Goal: Information Seeking & Learning: Learn about a topic

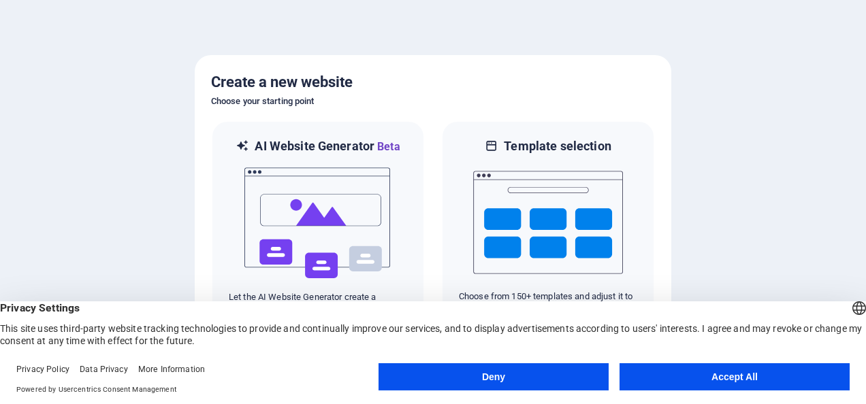
click at [717, 381] on button "Accept All" at bounding box center [734, 376] width 230 height 27
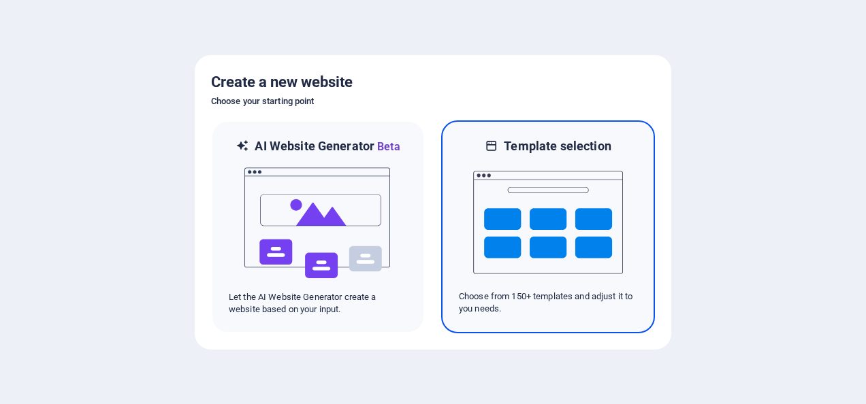
click at [609, 253] on img at bounding box center [548, 223] width 150 height 136
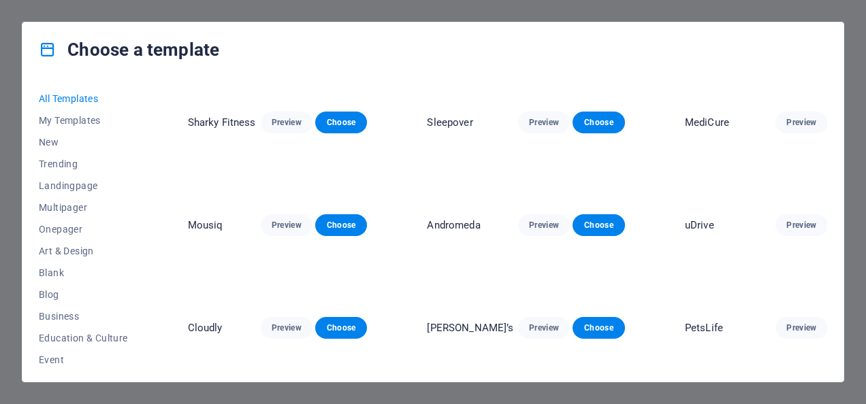
scroll to position [3676, 0]
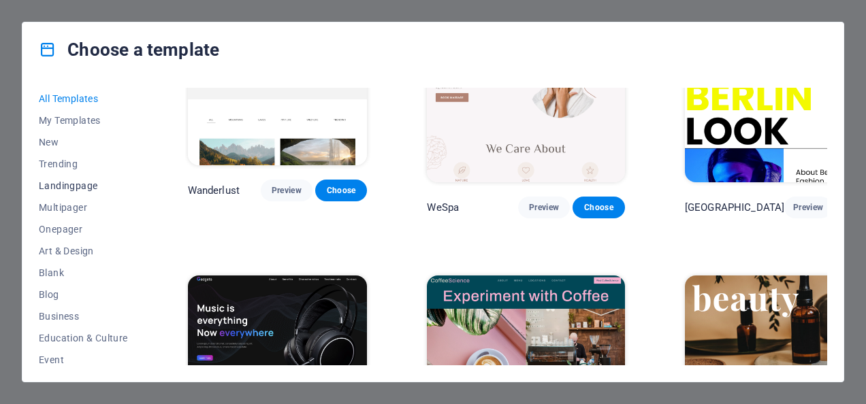
click at [79, 185] on span "Landingpage" at bounding box center [83, 185] width 89 height 11
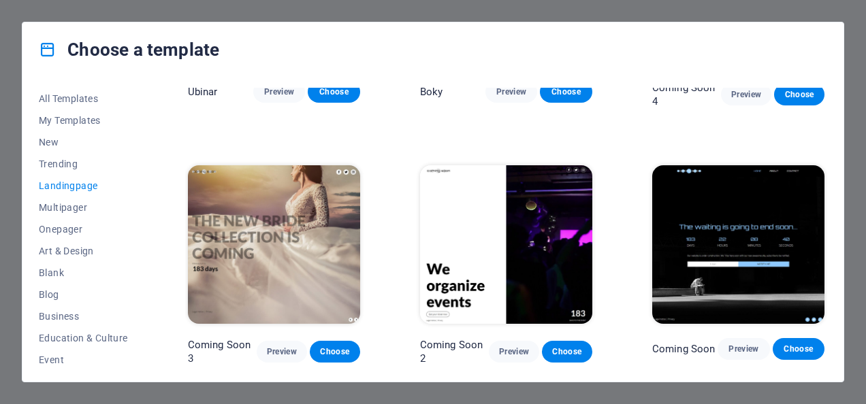
scroll to position [1932, 0]
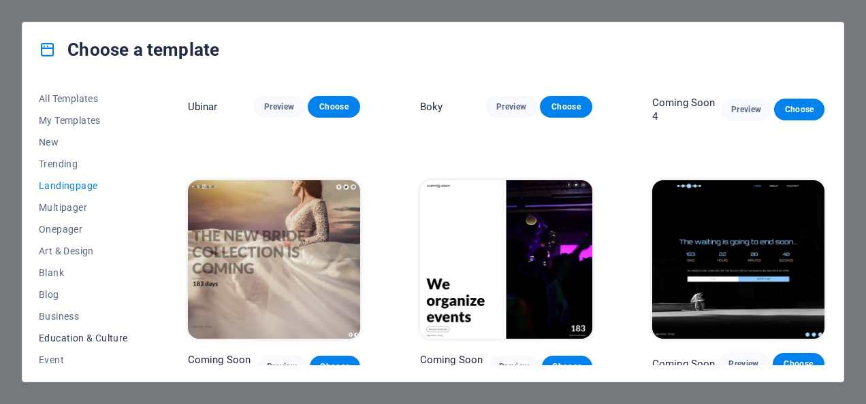
click at [86, 338] on span "Education & Culture" at bounding box center [83, 338] width 89 height 11
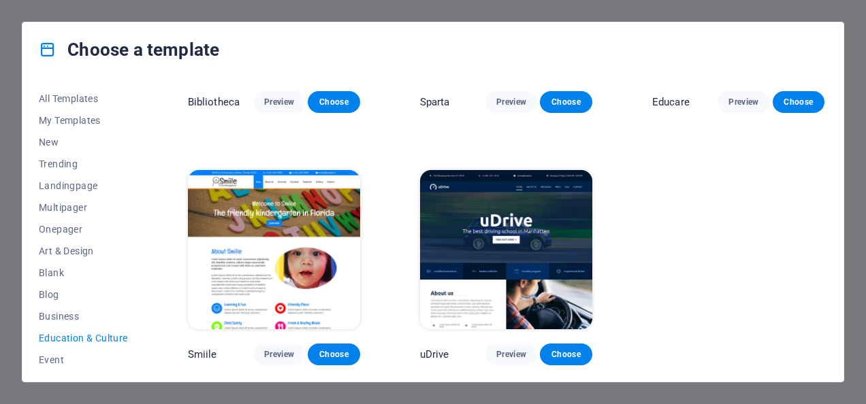
scroll to position [418, 0]
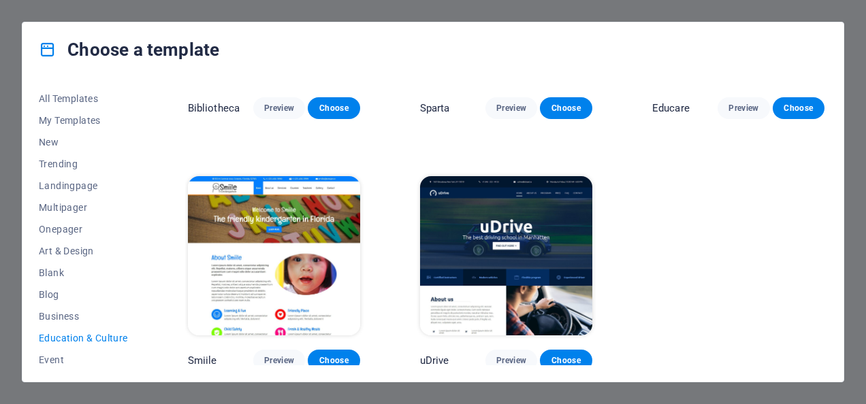
click at [86, 338] on span "Education & Culture" at bounding box center [83, 338] width 89 height 11
click at [97, 335] on span "Education & Culture" at bounding box center [83, 338] width 89 height 11
click at [62, 317] on span "Business" at bounding box center [83, 316] width 89 height 11
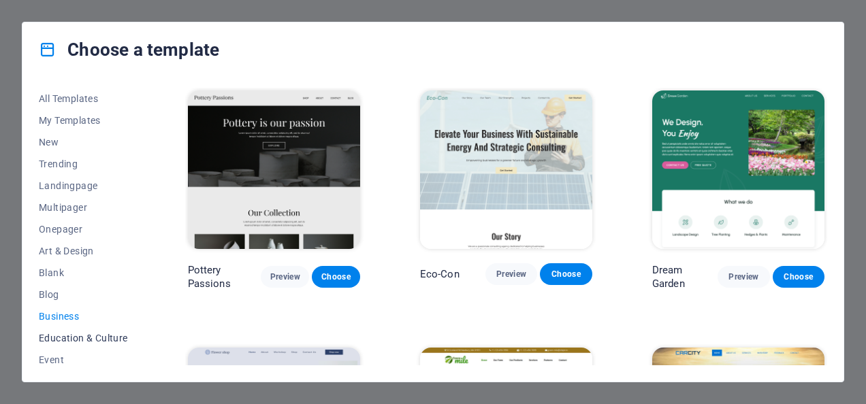
click at [75, 334] on span "Education & Culture" at bounding box center [83, 338] width 89 height 11
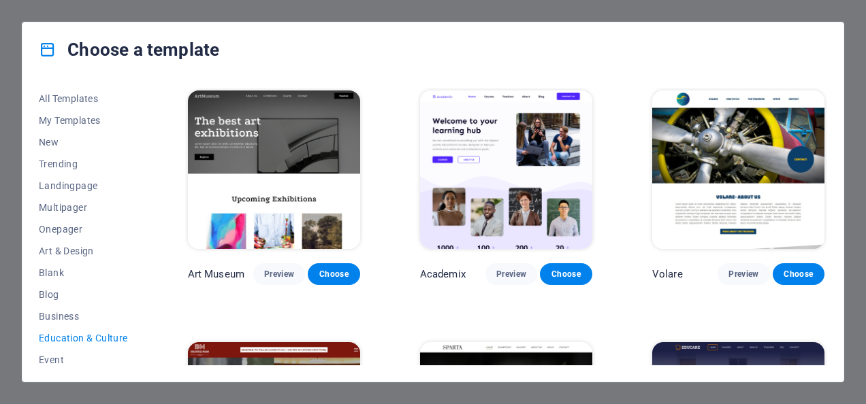
click at [524, 157] on img at bounding box center [506, 170] width 172 height 159
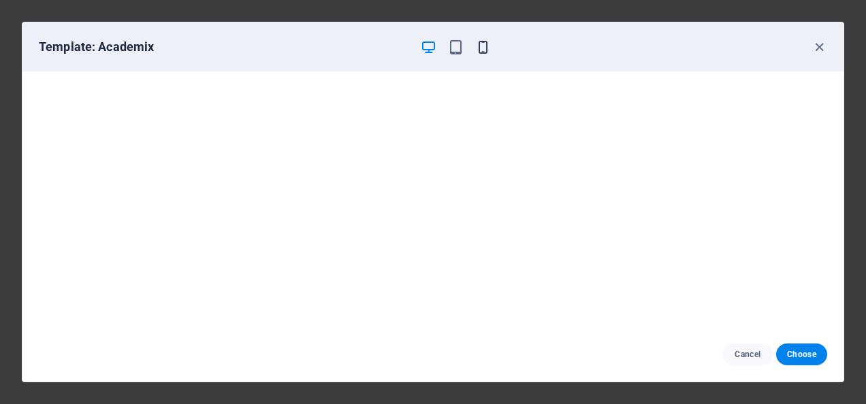
click at [480, 46] on icon "button" at bounding box center [483, 47] width 16 height 16
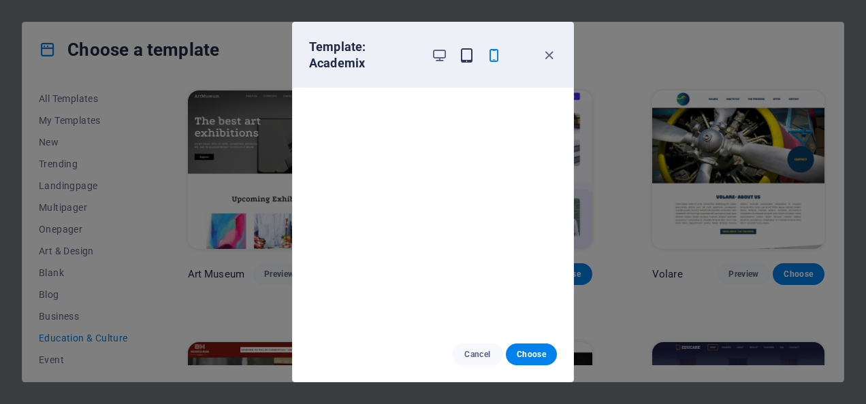
click at [469, 50] on icon "button" at bounding box center [467, 56] width 16 height 16
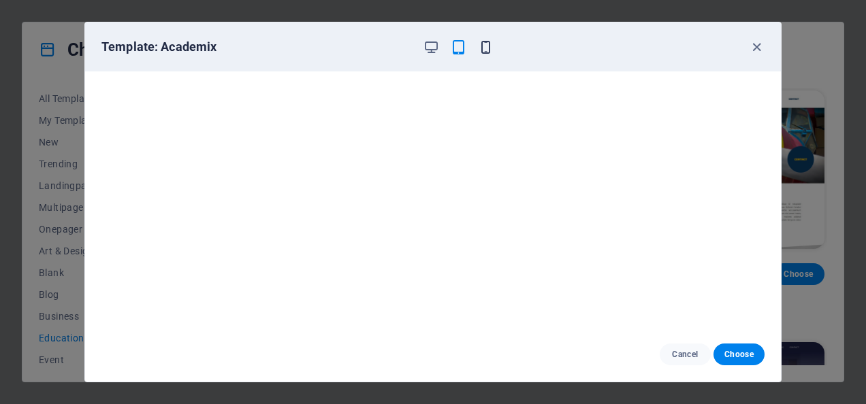
click at [487, 44] on icon "button" at bounding box center [486, 47] width 16 height 16
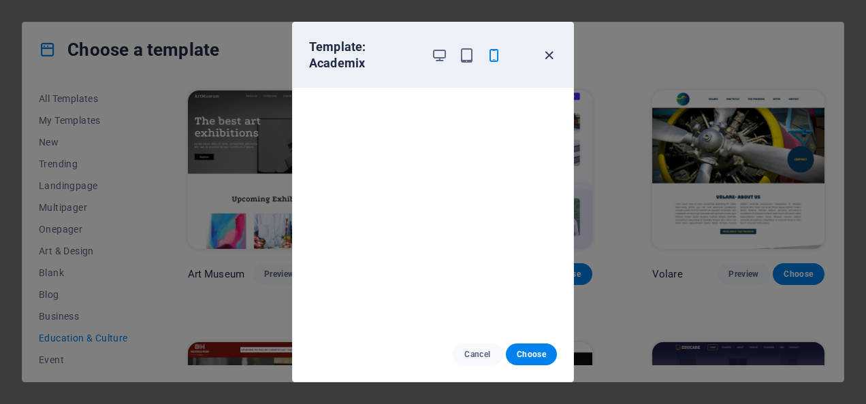
click at [550, 52] on icon "button" at bounding box center [549, 56] width 16 height 16
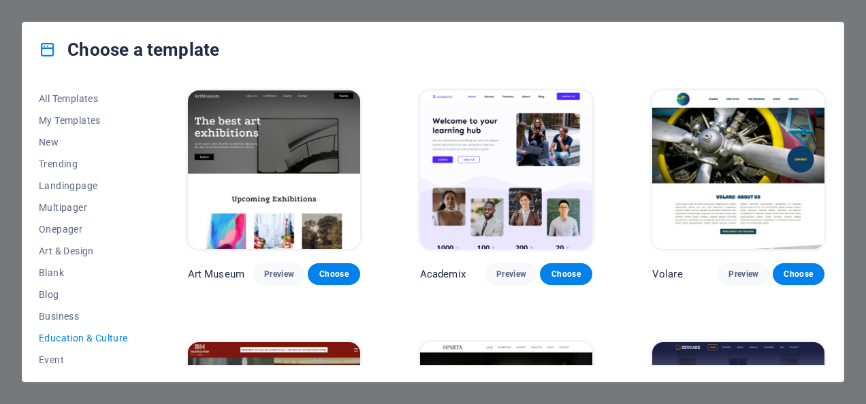
click at [256, 134] on img at bounding box center [274, 170] width 172 height 159
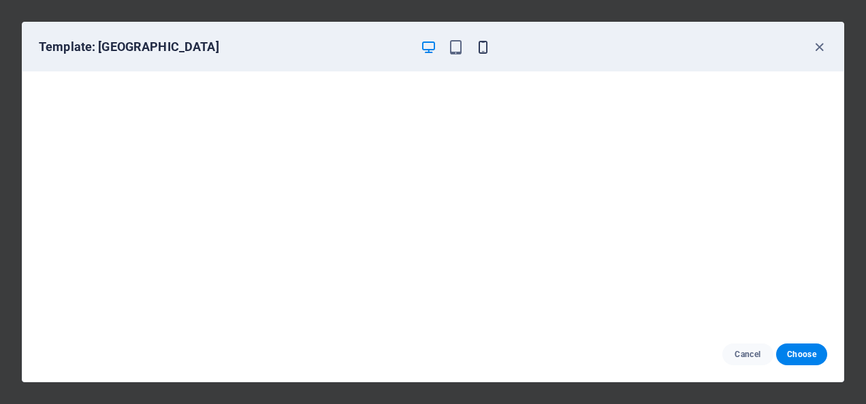
click at [481, 52] on icon "button" at bounding box center [483, 47] width 16 height 16
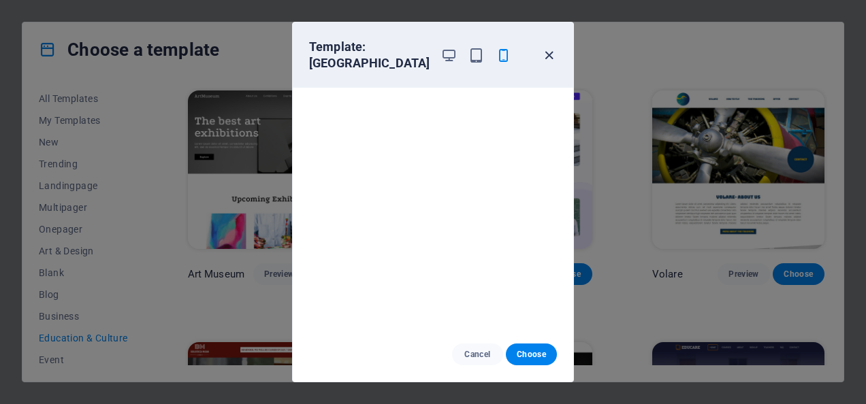
click at [547, 50] on icon "button" at bounding box center [549, 56] width 16 height 16
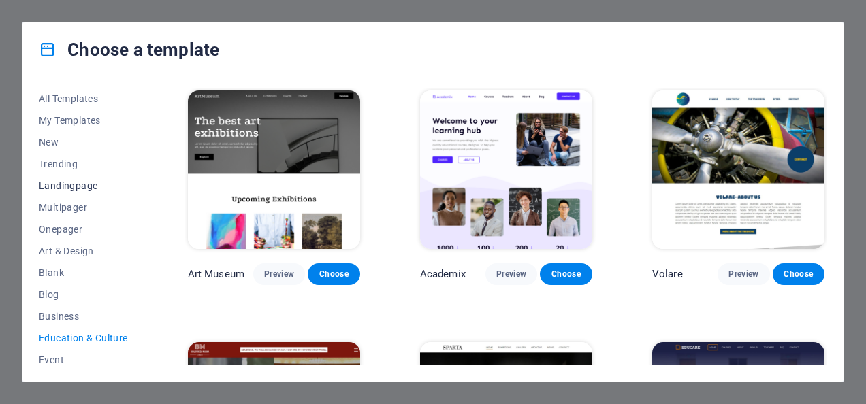
click at [80, 184] on span "Landingpage" at bounding box center [83, 185] width 89 height 11
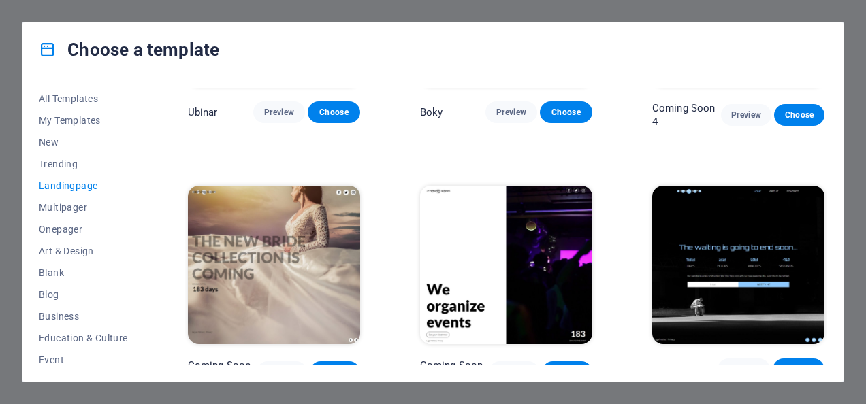
scroll to position [1932, 0]
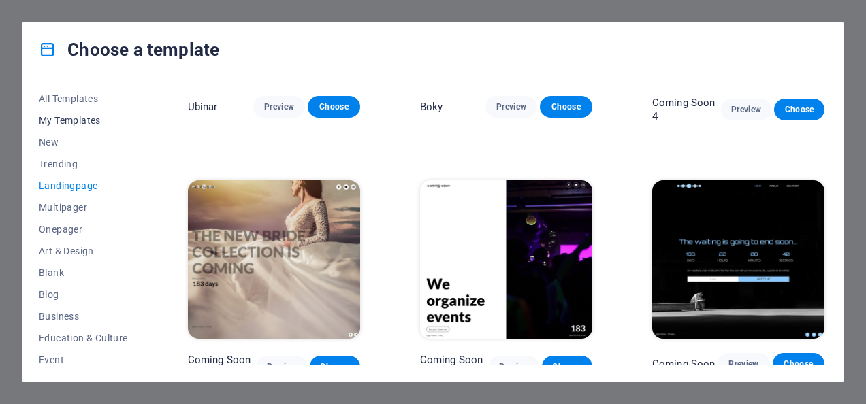
click at [67, 121] on span "My Templates" at bounding box center [83, 120] width 89 height 11
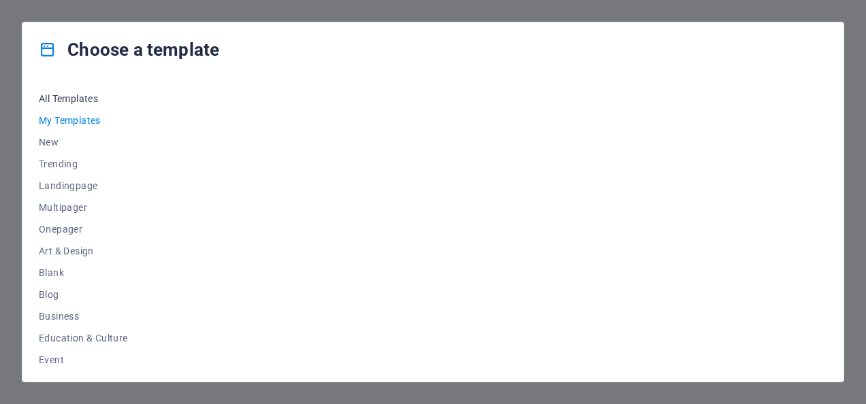
click at [63, 99] on span "All Templates" at bounding box center [83, 98] width 89 height 11
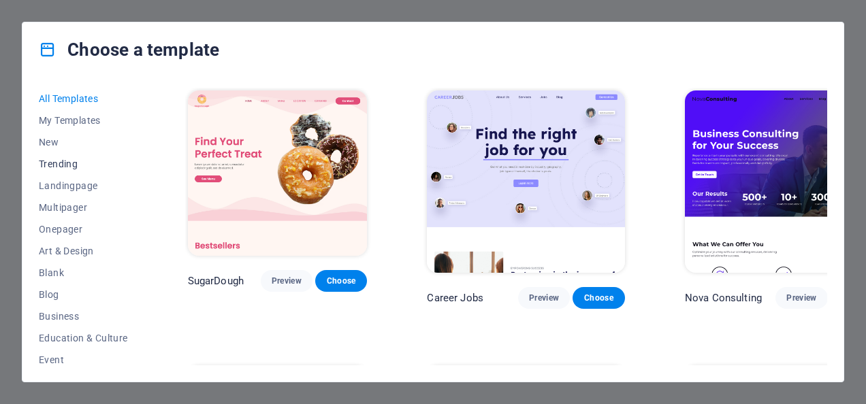
click at [55, 159] on span "Trending" at bounding box center [83, 164] width 89 height 11
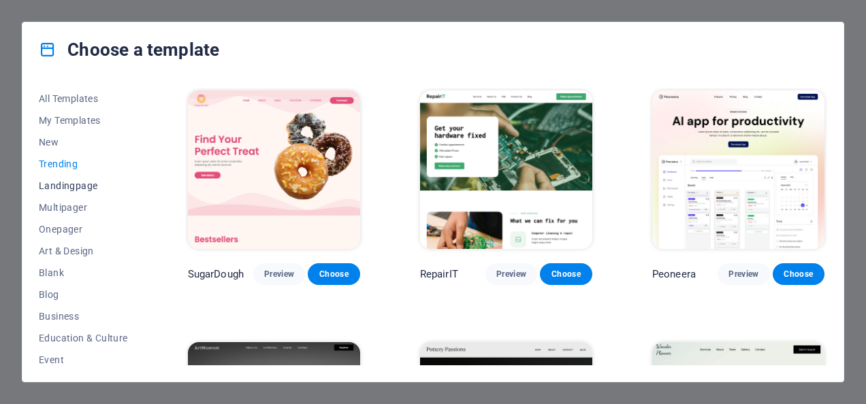
click at [61, 185] on span "Landingpage" at bounding box center [83, 185] width 89 height 11
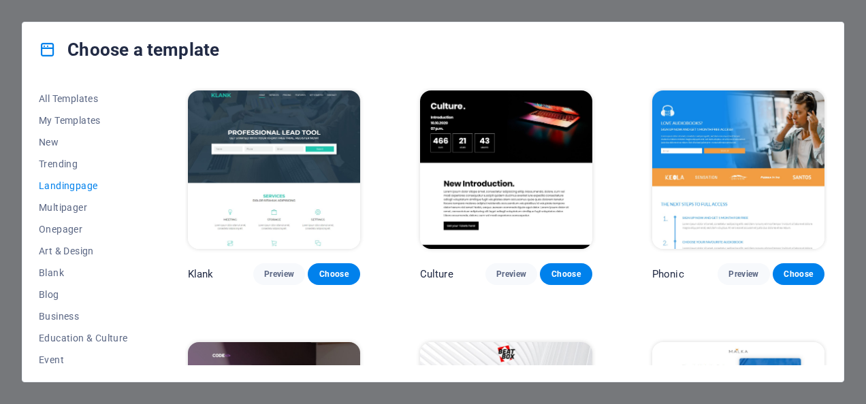
scroll to position [68, 0]
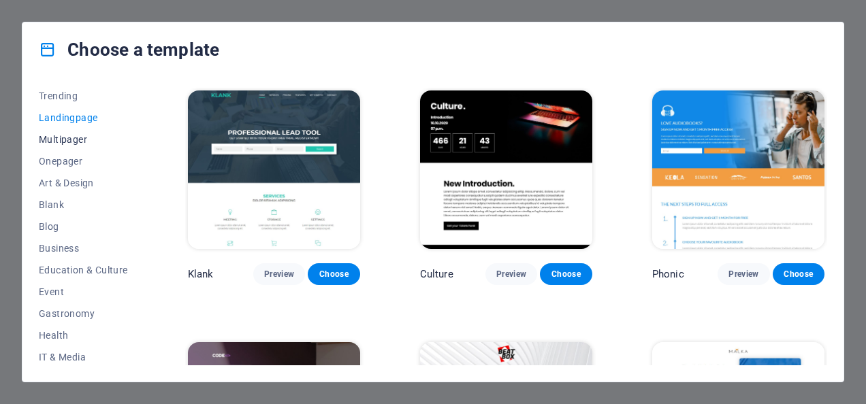
click at [65, 135] on span "Multipager" at bounding box center [83, 139] width 89 height 11
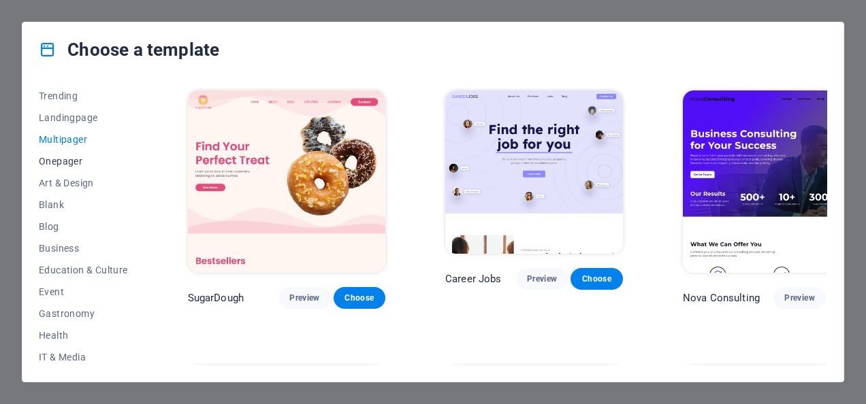
click at [67, 160] on span "Onepager" at bounding box center [83, 161] width 89 height 11
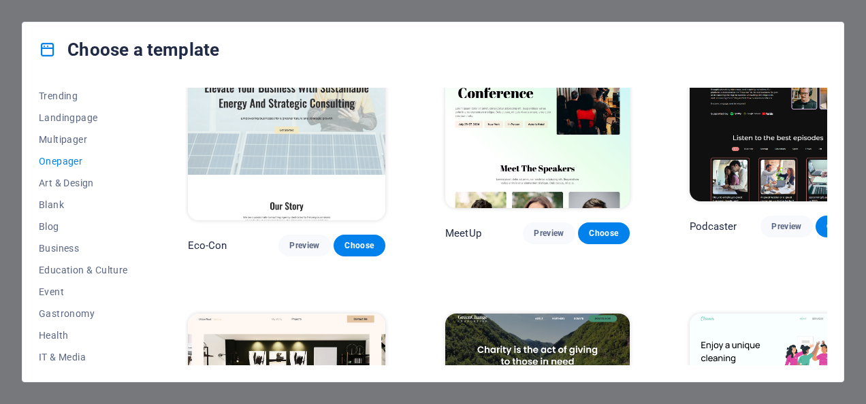
scroll to position [545, 0]
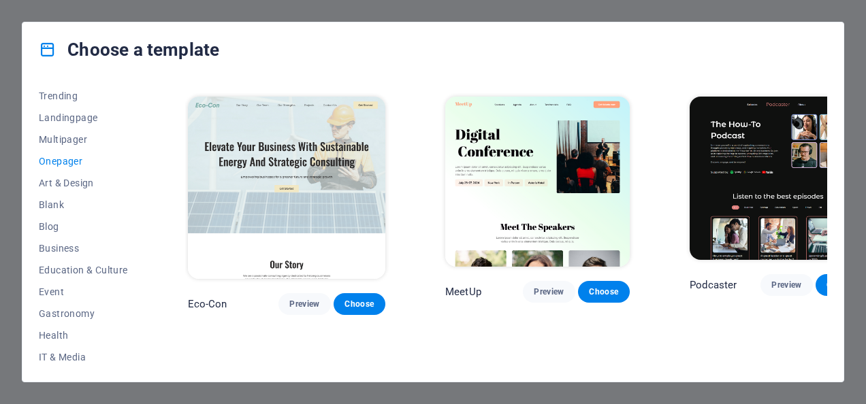
click at [760, 163] on img at bounding box center [779, 178] width 178 height 163
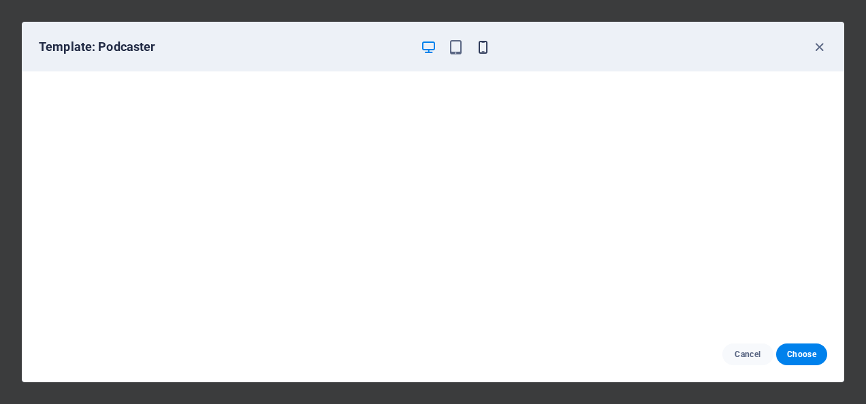
click at [486, 44] on icon "button" at bounding box center [483, 47] width 16 height 16
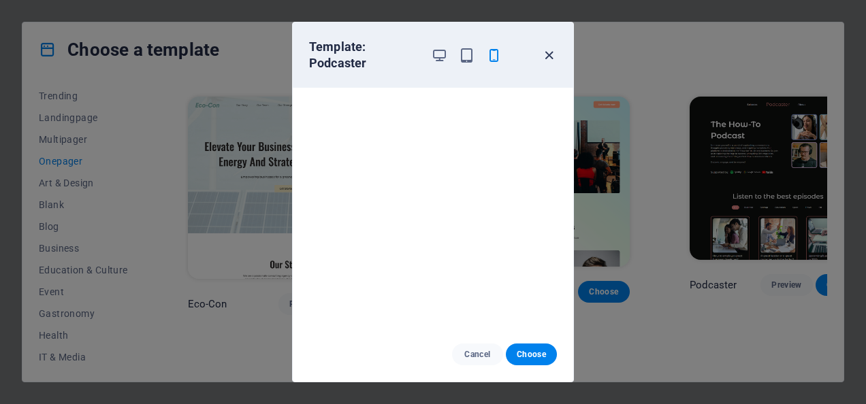
click at [546, 48] on icon "button" at bounding box center [549, 56] width 16 height 16
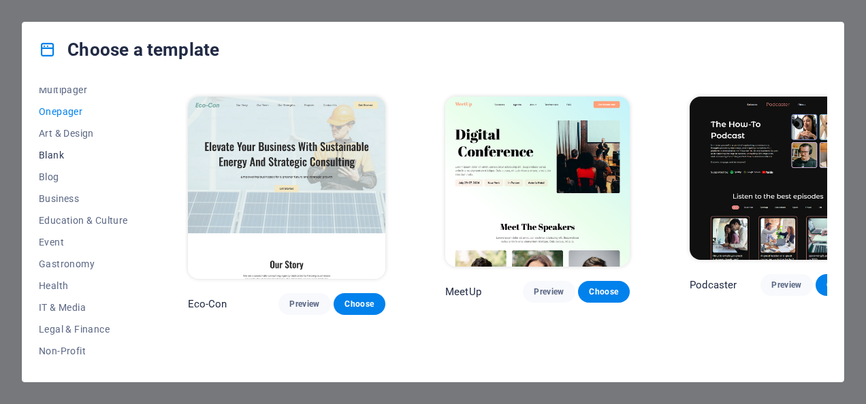
scroll to position [136, 0]
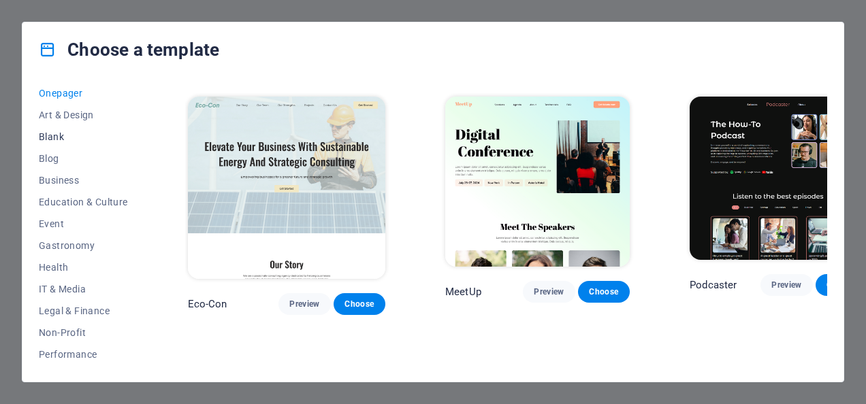
click at [109, 197] on span "Education & Culture" at bounding box center [83, 202] width 89 height 11
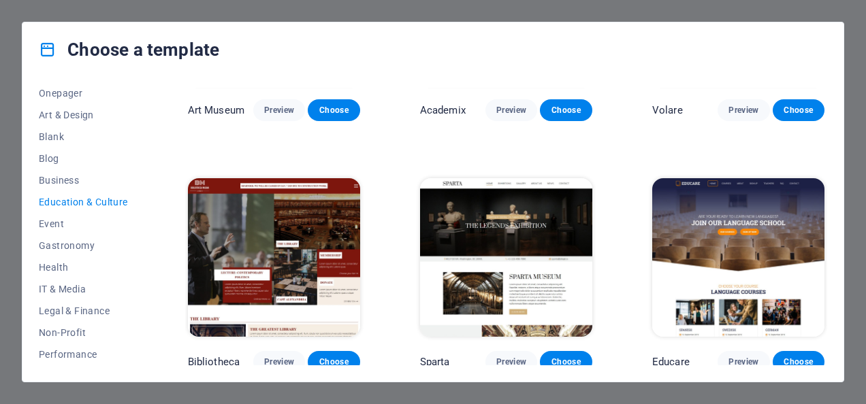
scroll to position [214, 0]
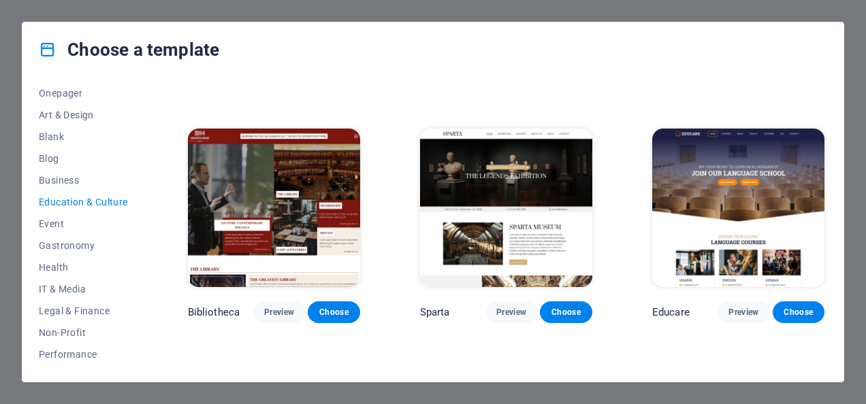
click at [696, 174] on img at bounding box center [738, 208] width 172 height 159
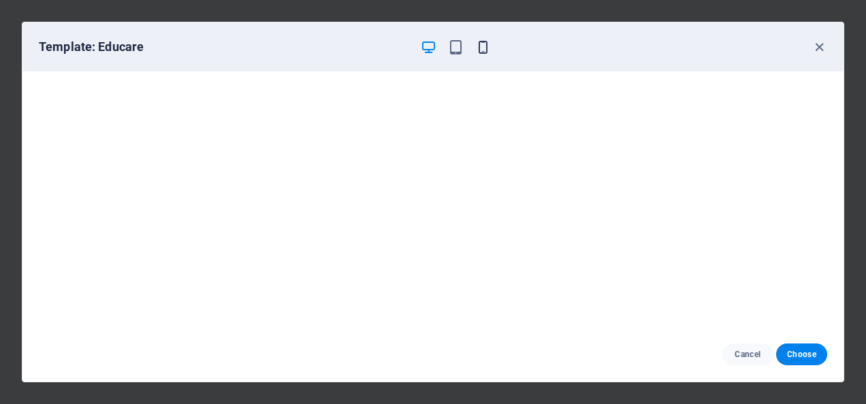
click at [485, 45] on icon "button" at bounding box center [483, 47] width 16 height 16
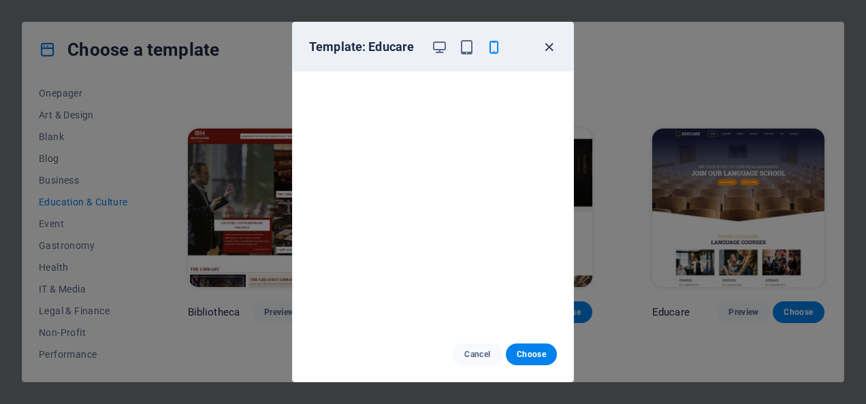
click at [550, 40] on icon "button" at bounding box center [549, 47] width 16 height 16
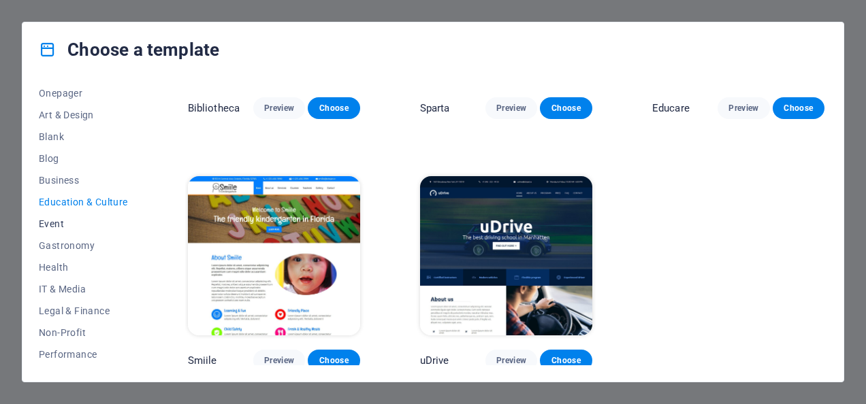
scroll to position [288, 0]
click at [65, 225] on span "Portfolio" at bounding box center [83, 224] width 89 height 11
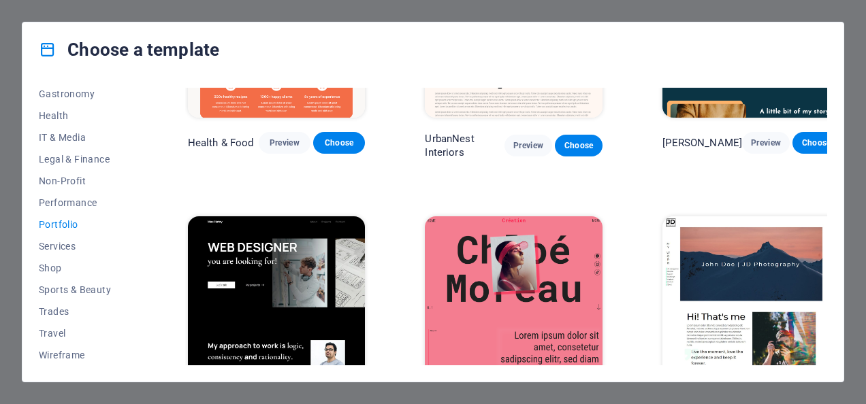
scroll to position [408, 0]
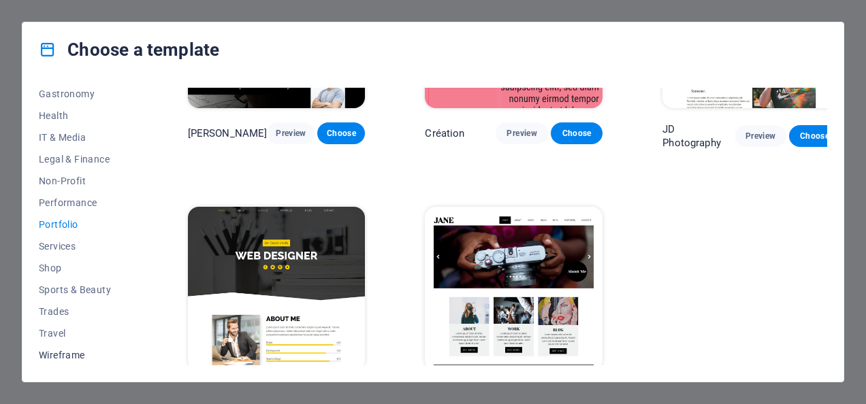
click at [64, 351] on span "Wireframe" at bounding box center [83, 355] width 89 height 11
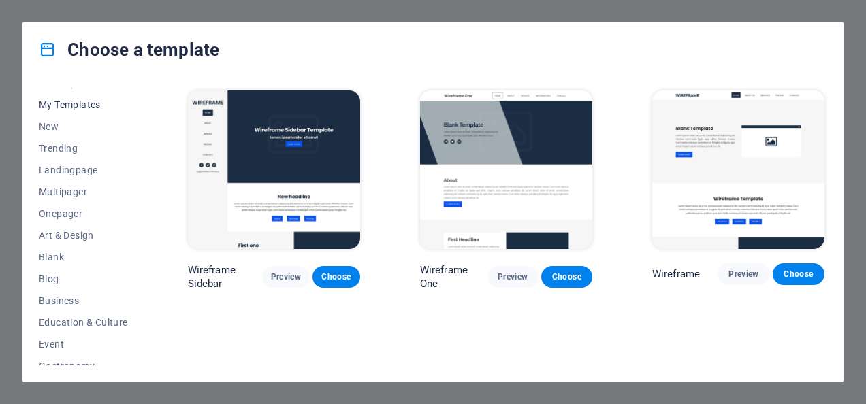
scroll to position [0, 0]
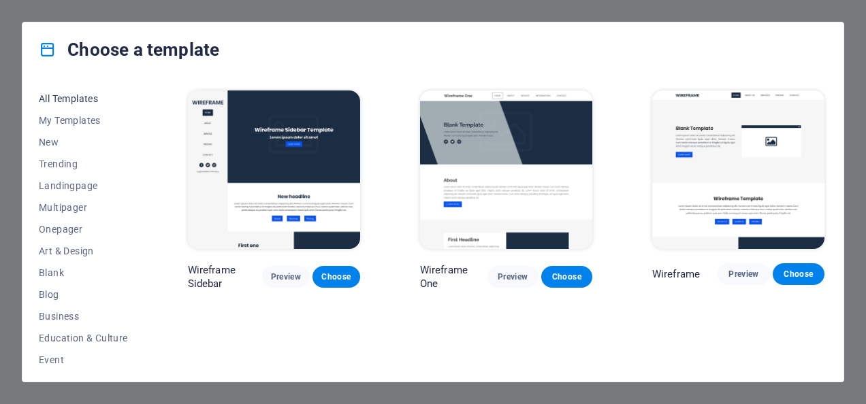
click at [78, 95] on span "All Templates" at bounding box center [83, 98] width 89 height 11
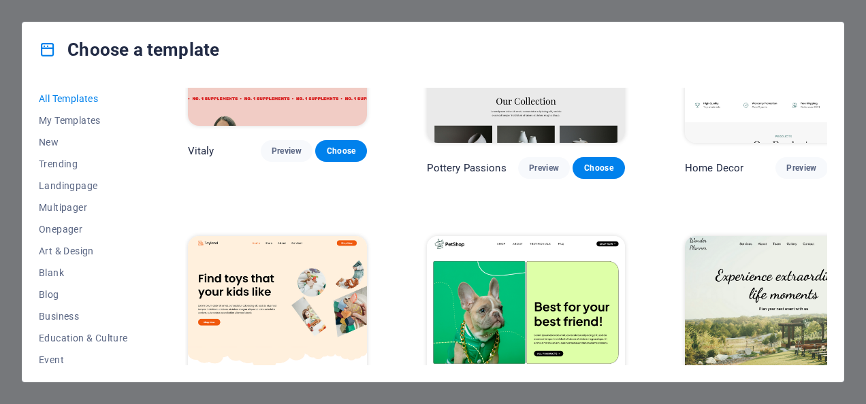
scroll to position [817, 0]
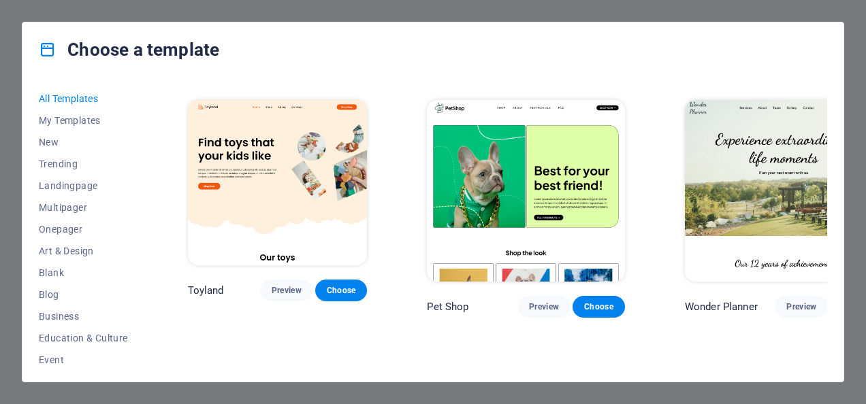
click at [528, 131] on img at bounding box center [525, 191] width 197 height 182
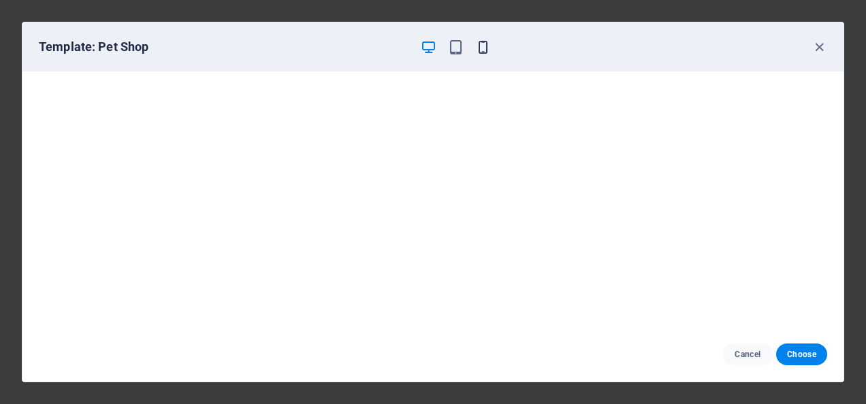
click at [481, 45] on icon "button" at bounding box center [483, 47] width 16 height 16
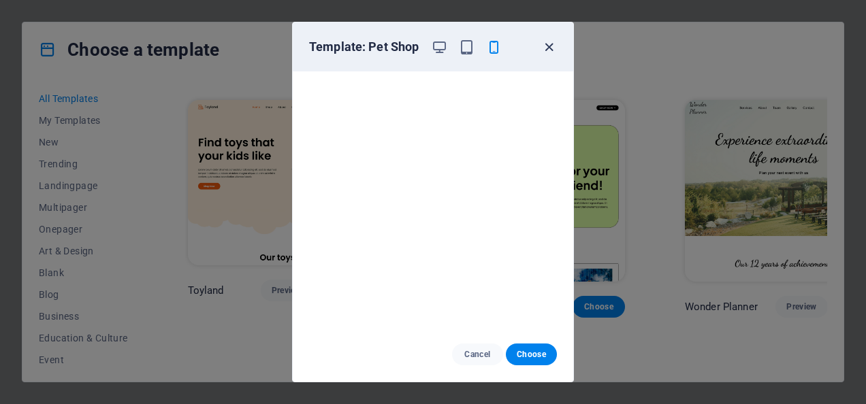
click at [549, 48] on icon "button" at bounding box center [549, 47] width 16 height 16
